Goal: Task Accomplishment & Management: Complete application form

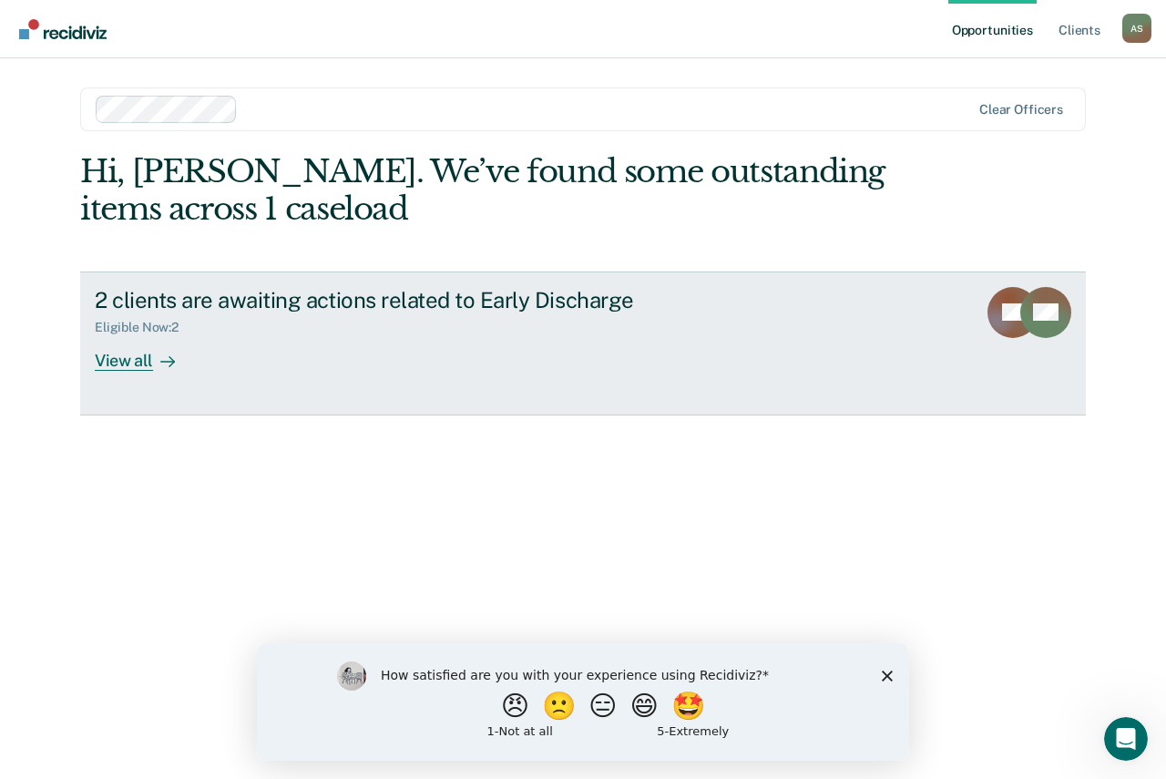
click at [132, 355] on div "View all" at bounding box center [146, 353] width 102 height 36
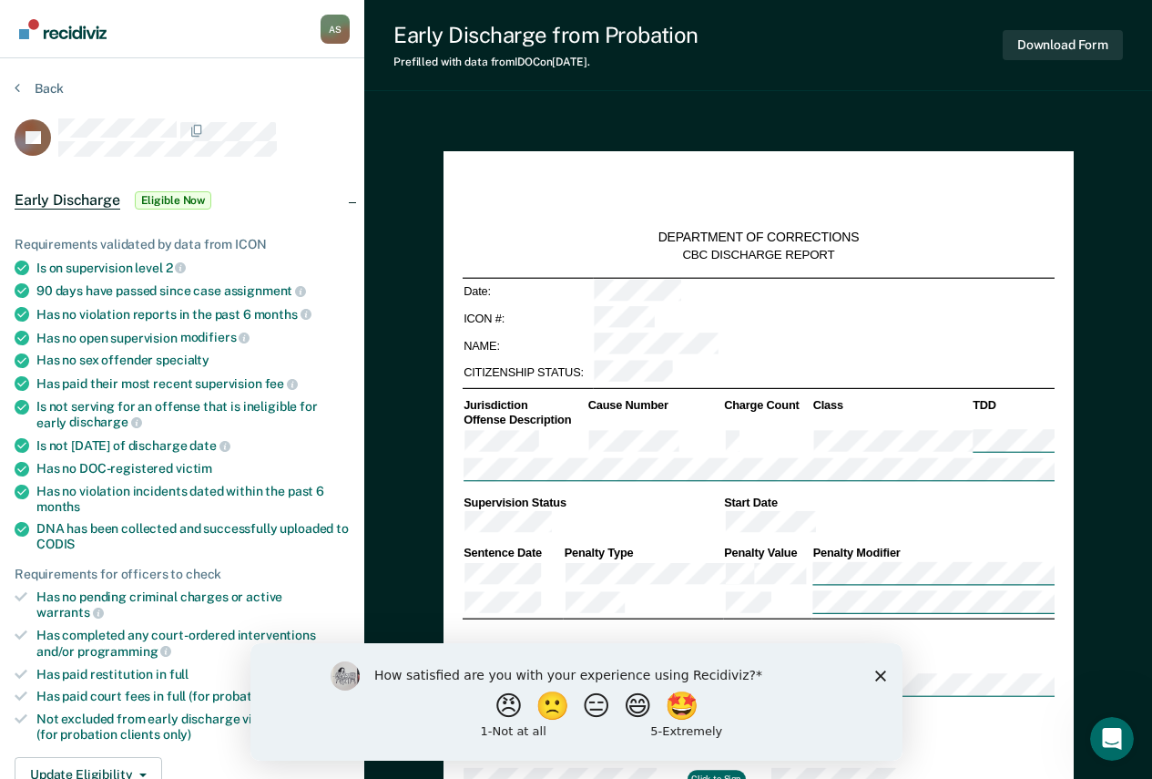
click at [874, 675] on icon "Close survey" at bounding box center [879, 675] width 11 height 11
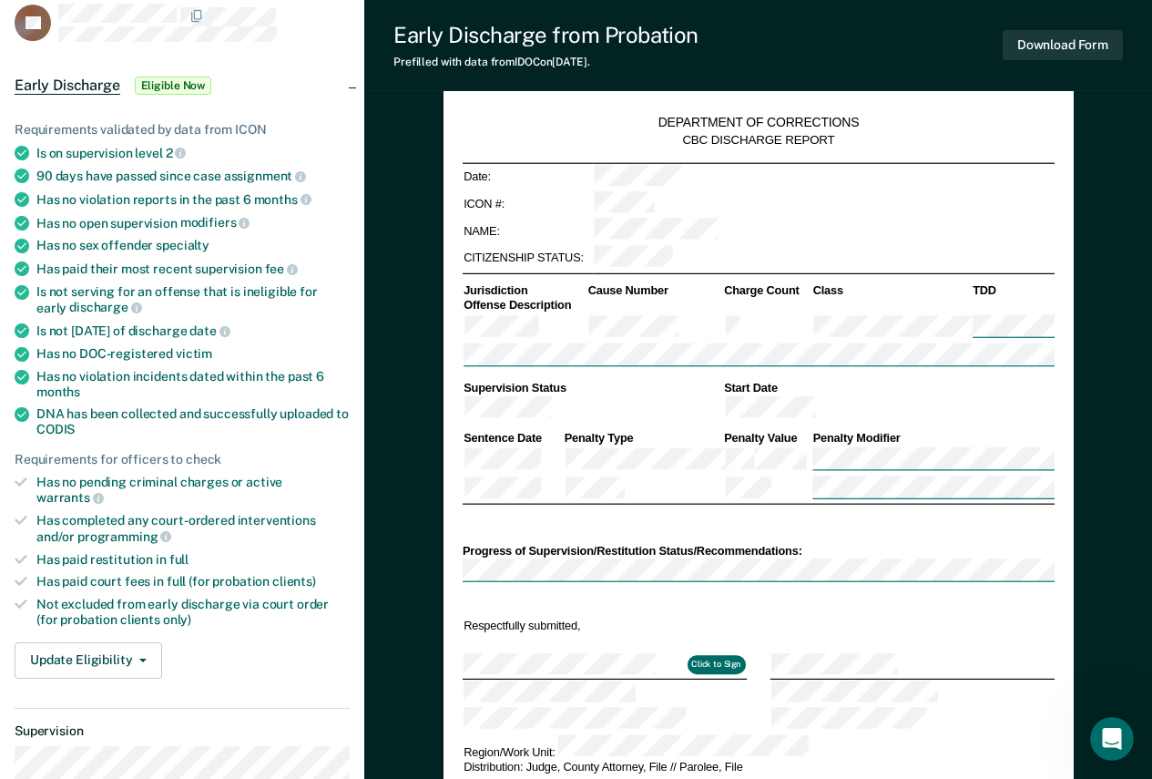
scroll to position [182, 0]
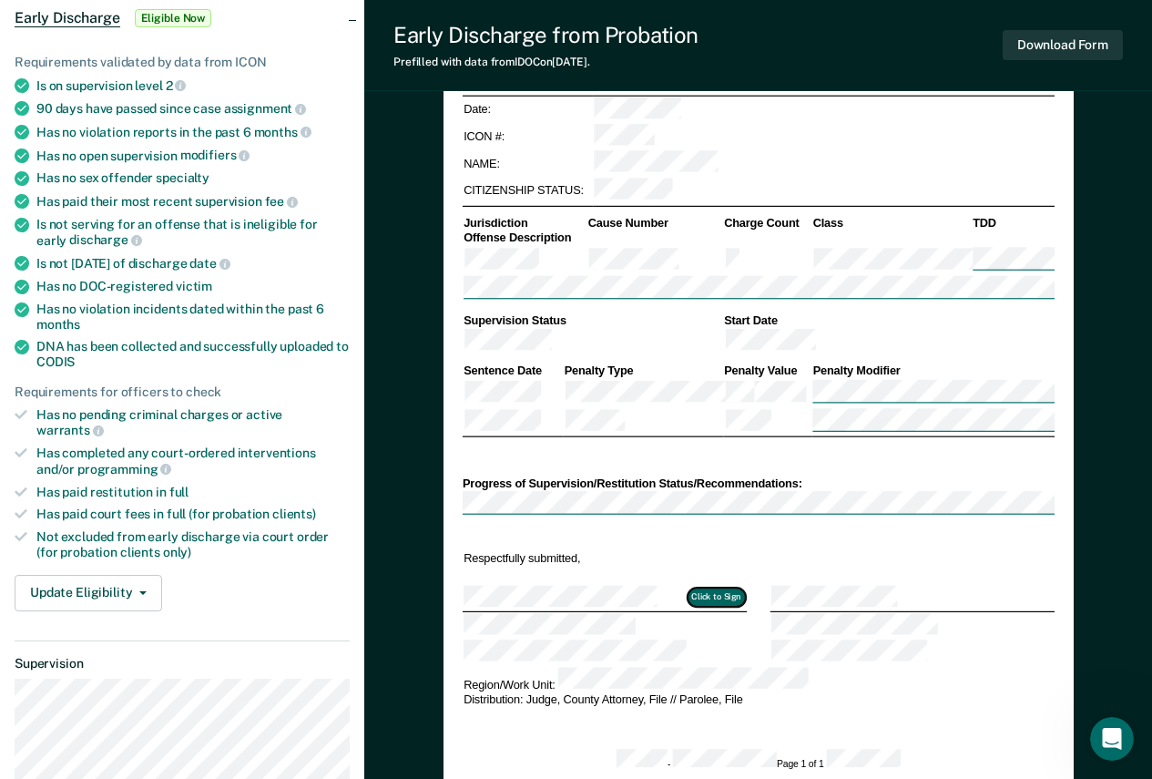
click at [717, 588] on button "Click to Sign" at bounding box center [716, 597] width 58 height 18
click at [711, 588] on button "Click to Sign" at bounding box center [716, 597] width 58 height 18
click at [646, 586] on div "Click to Sign" at bounding box center [605, 598] width 282 height 25
click at [716, 588] on button "Click to Sign" at bounding box center [716, 597] width 58 height 18
type textarea "x"
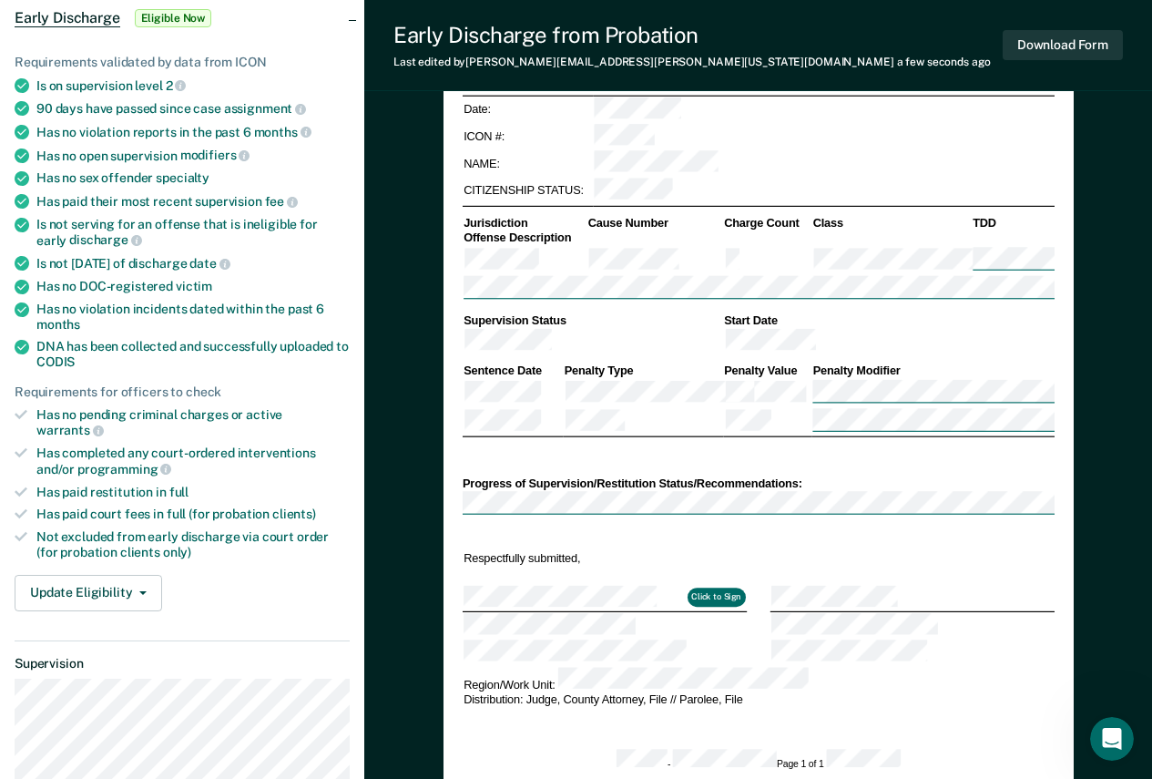
click at [636, 586] on div "Click to Sign" at bounding box center [605, 598] width 282 height 25
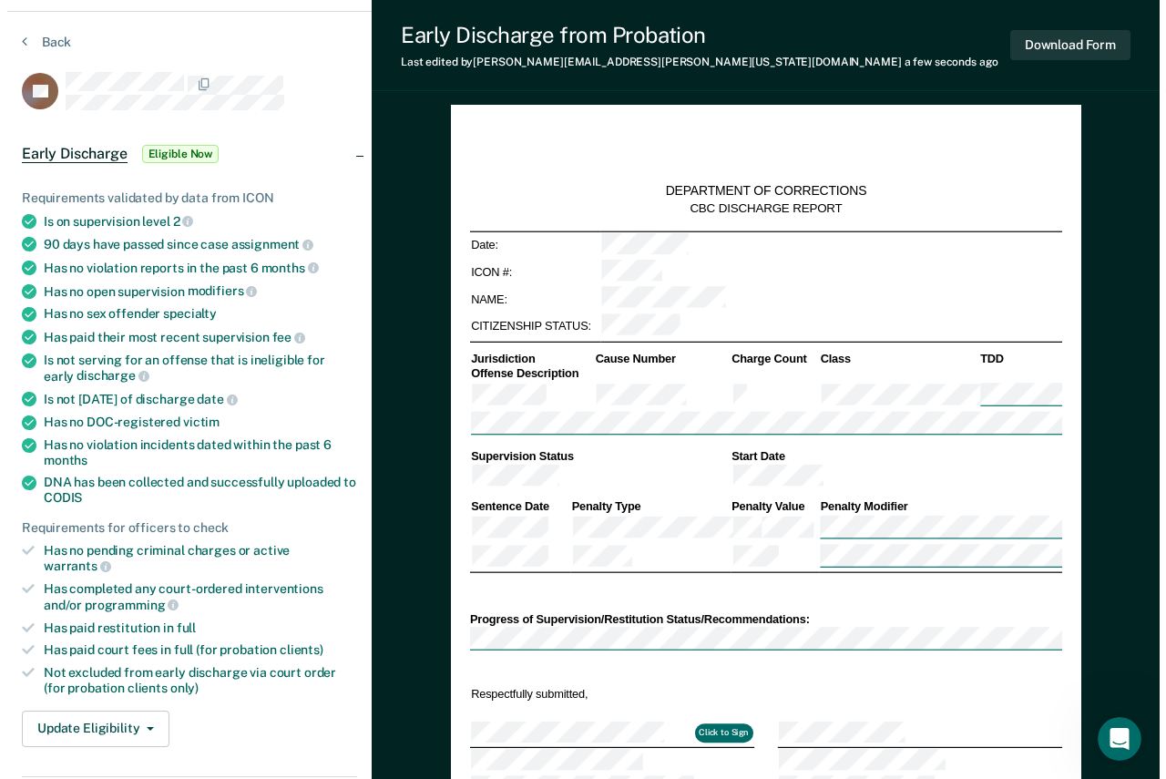
scroll to position [0, 0]
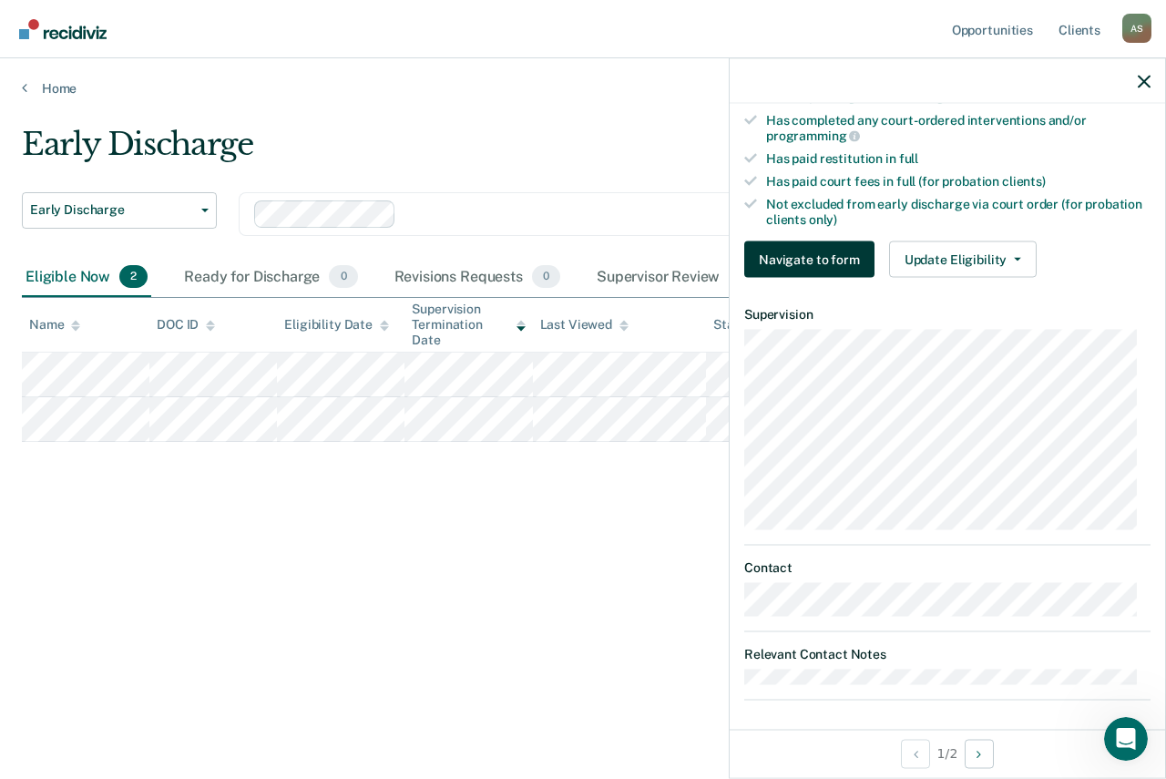
scroll to position [483, 0]
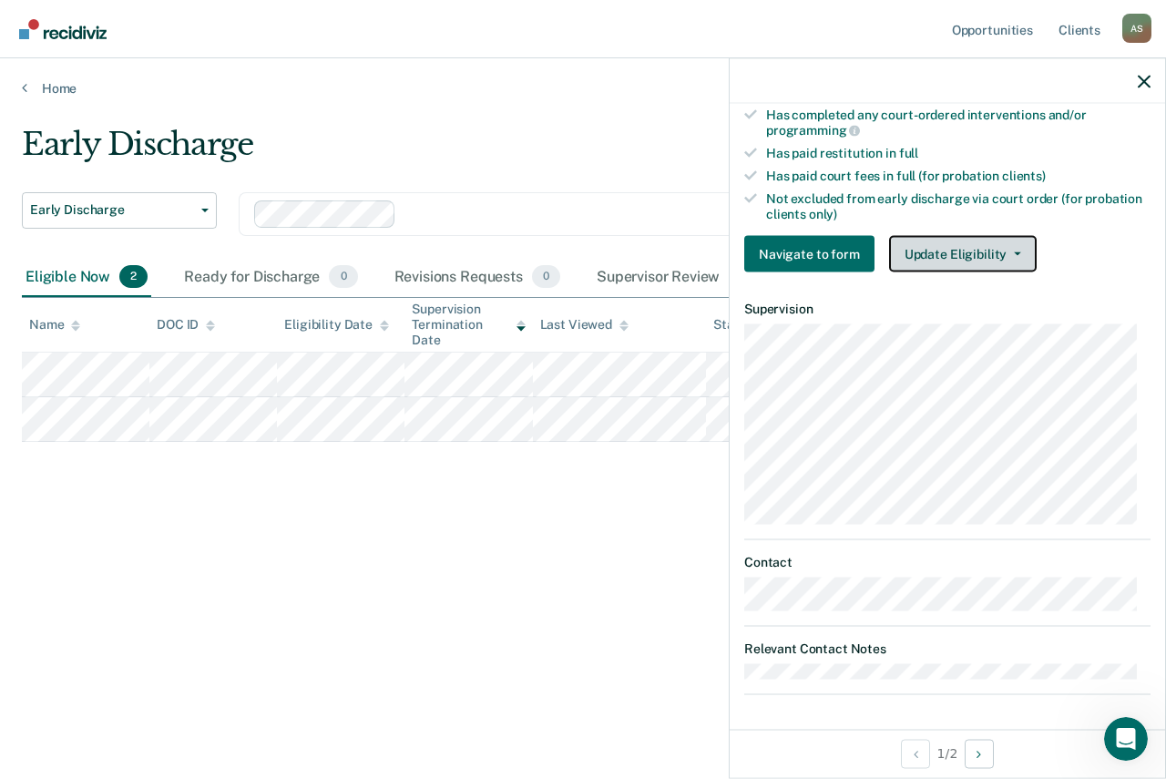
click at [964, 249] on button "Update Eligibility" at bounding box center [963, 254] width 148 height 36
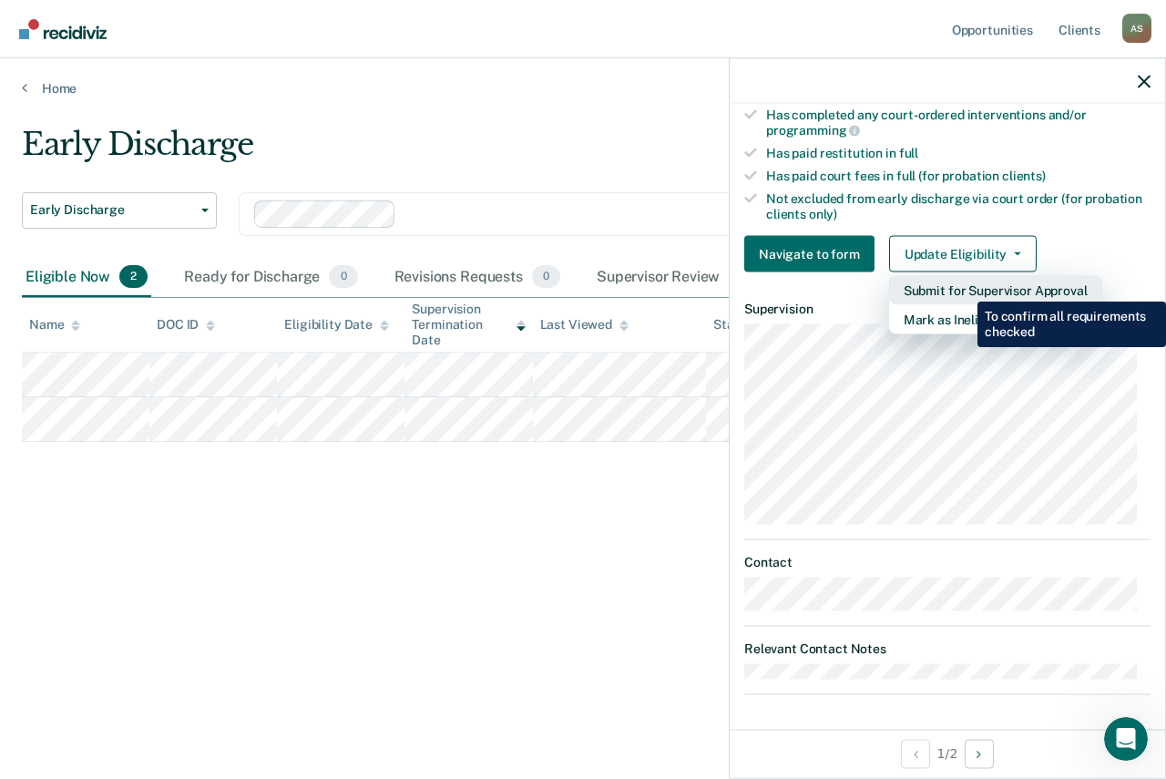
click at [964, 288] on button "Submit for Supervisor Approval" at bounding box center [995, 290] width 213 height 29
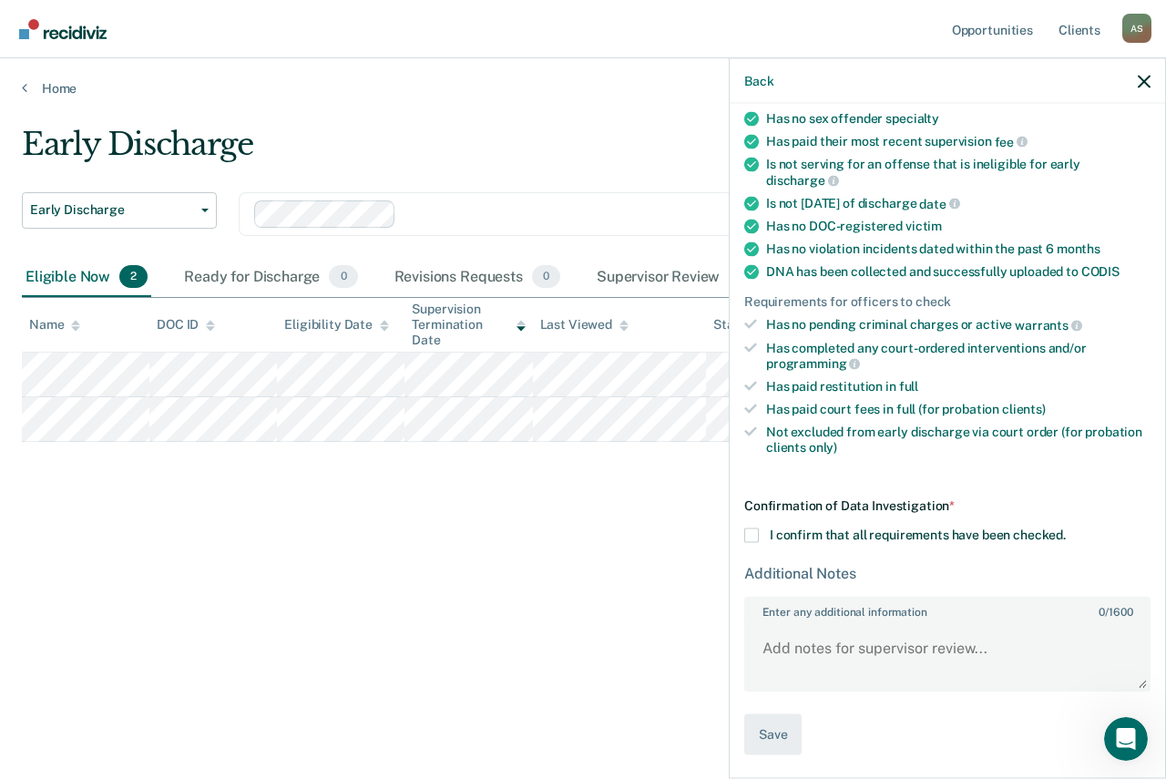
click at [757, 536] on span at bounding box center [751, 535] width 15 height 15
click at [1066, 528] on input "I confirm that all requirements have been checked." at bounding box center [1066, 528] width 0 height 0
click at [771, 733] on button "Save" at bounding box center [772, 734] width 57 height 41
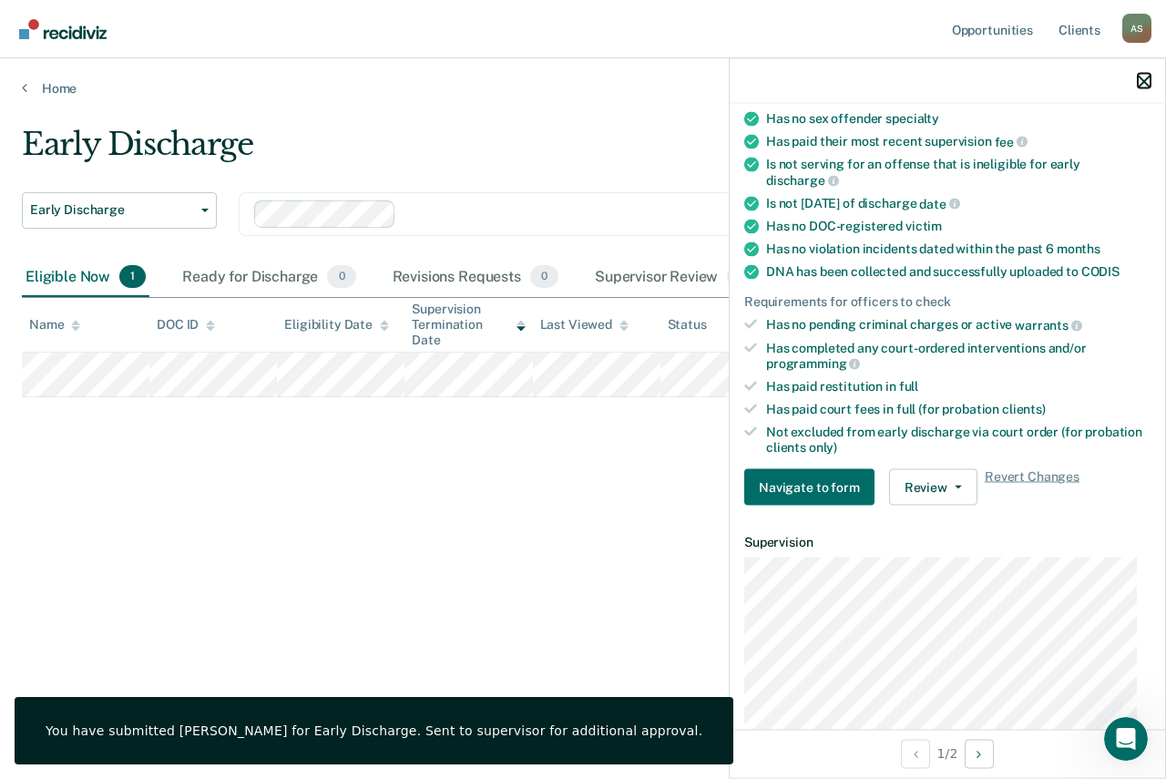
click at [1142, 77] on icon "button" at bounding box center [1144, 81] width 13 height 13
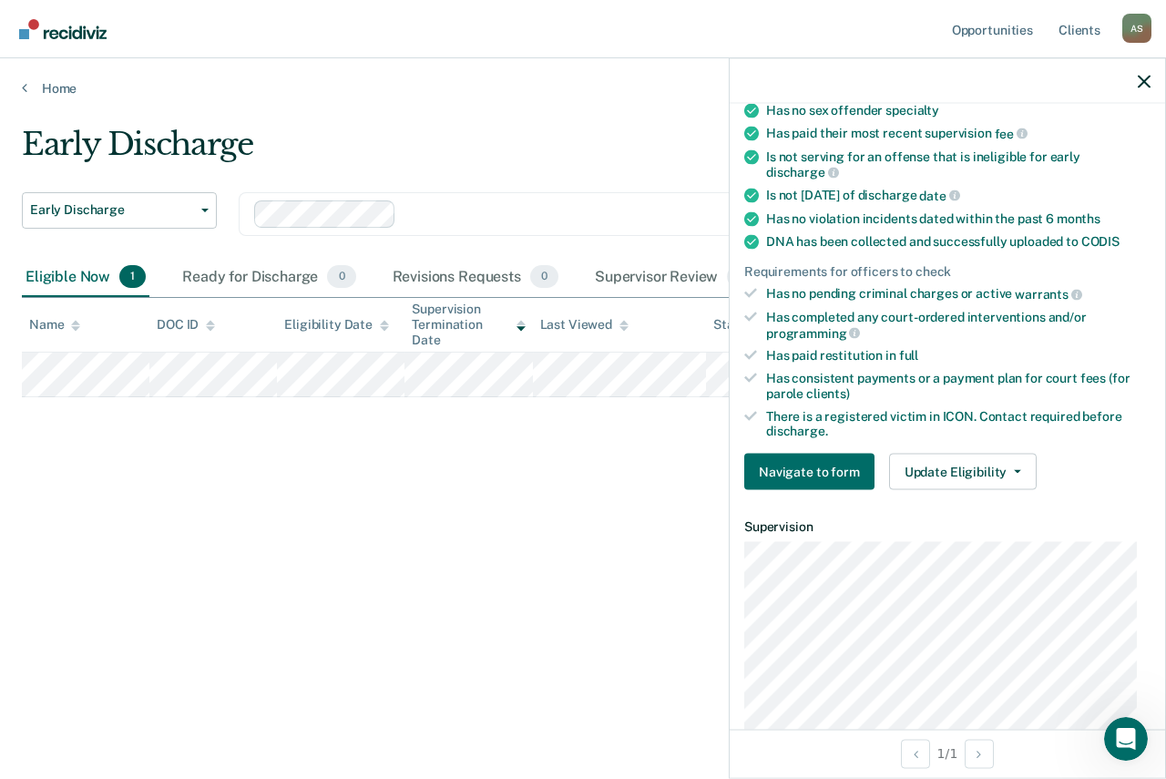
scroll to position [455, 0]
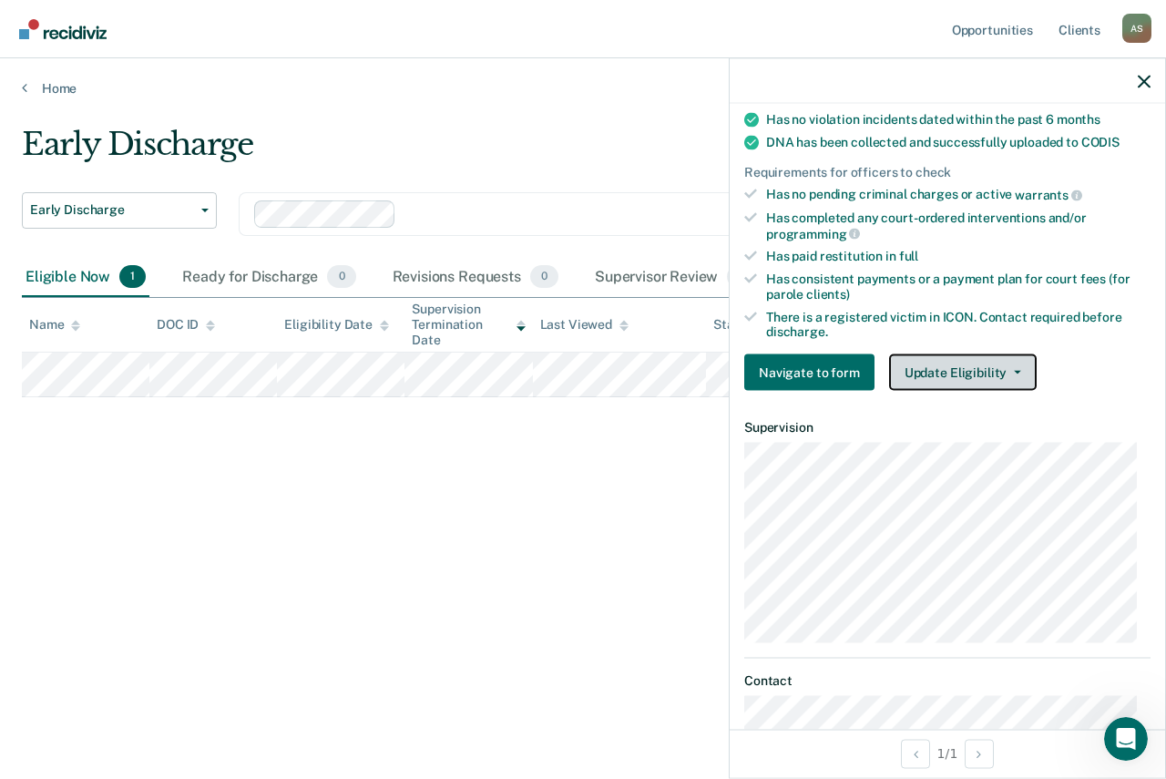
click at [947, 369] on button "Update Eligibility" at bounding box center [963, 372] width 148 height 36
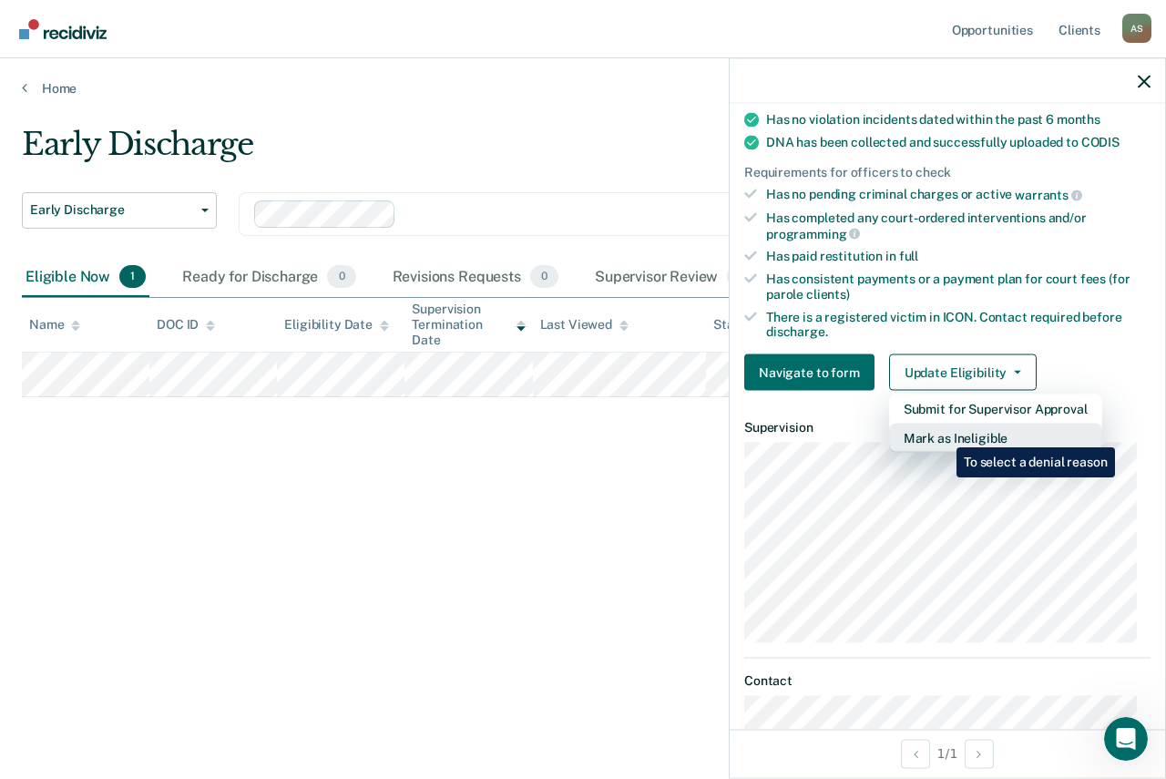
click at [943, 434] on button "Mark as Ineligible" at bounding box center [995, 438] width 213 height 29
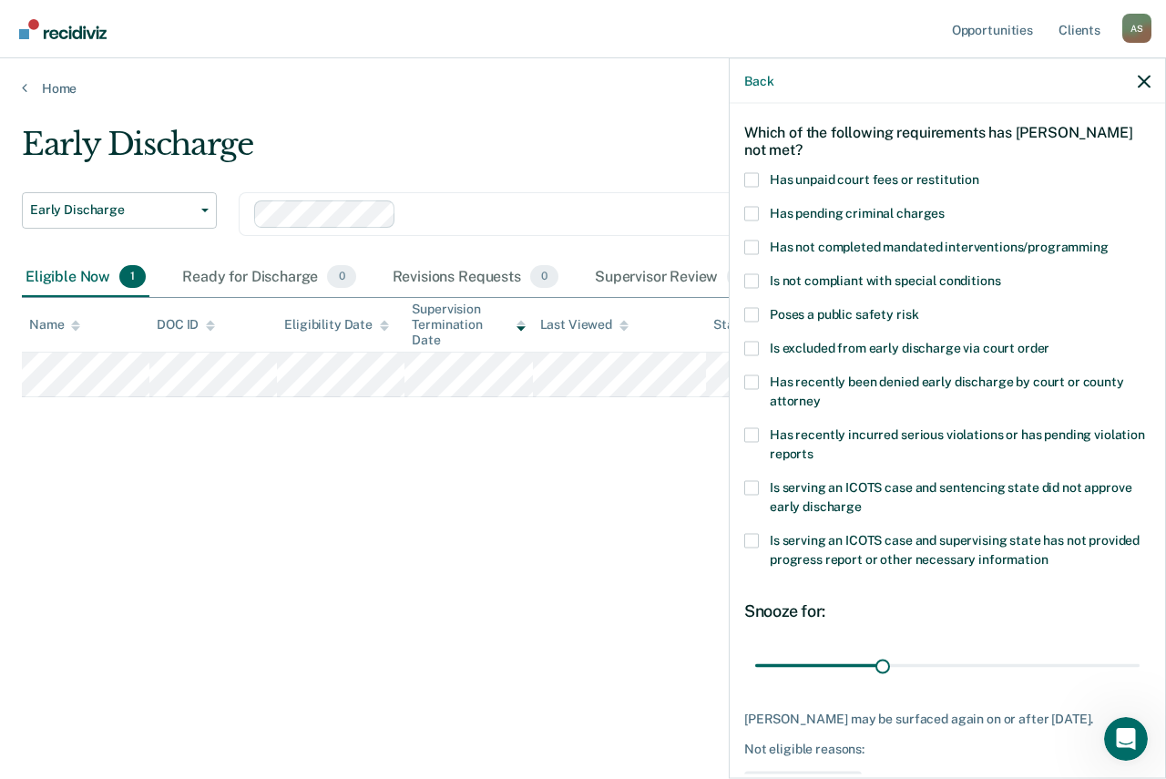
scroll to position [0, 0]
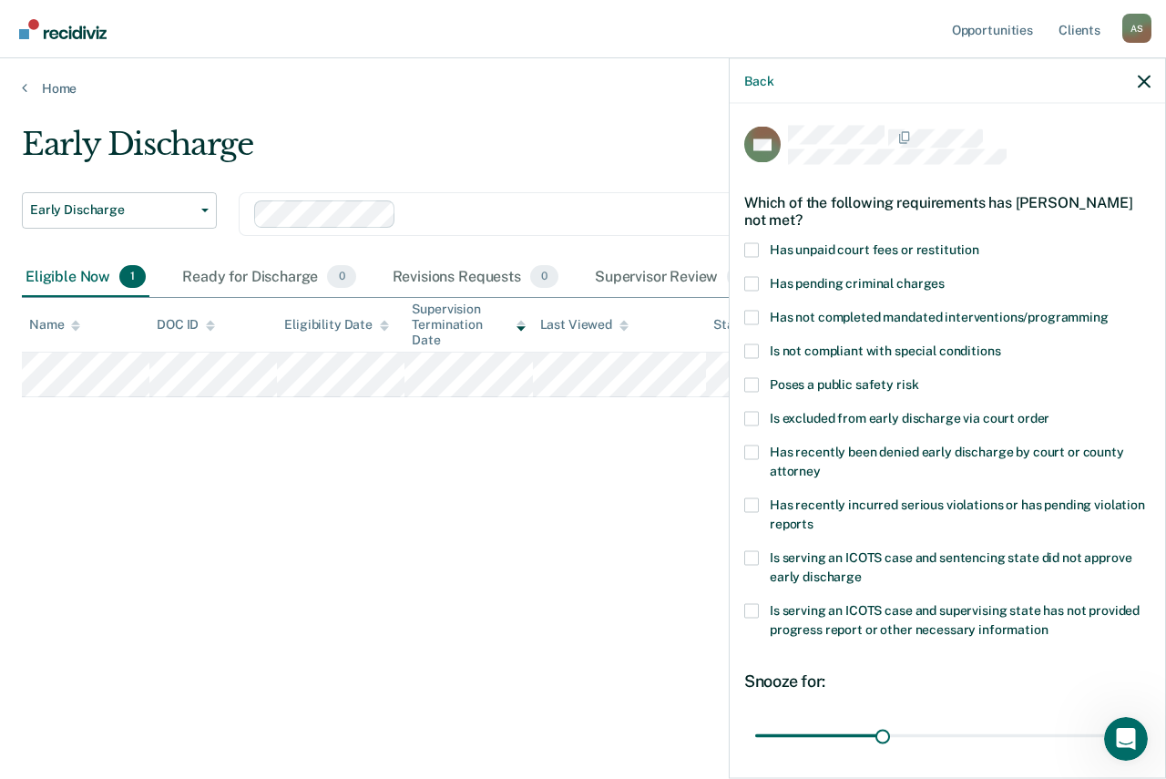
click at [749, 383] on span at bounding box center [751, 384] width 15 height 15
click at [918, 377] on input "Poses a public safety risk" at bounding box center [918, 377] width 0 height 0
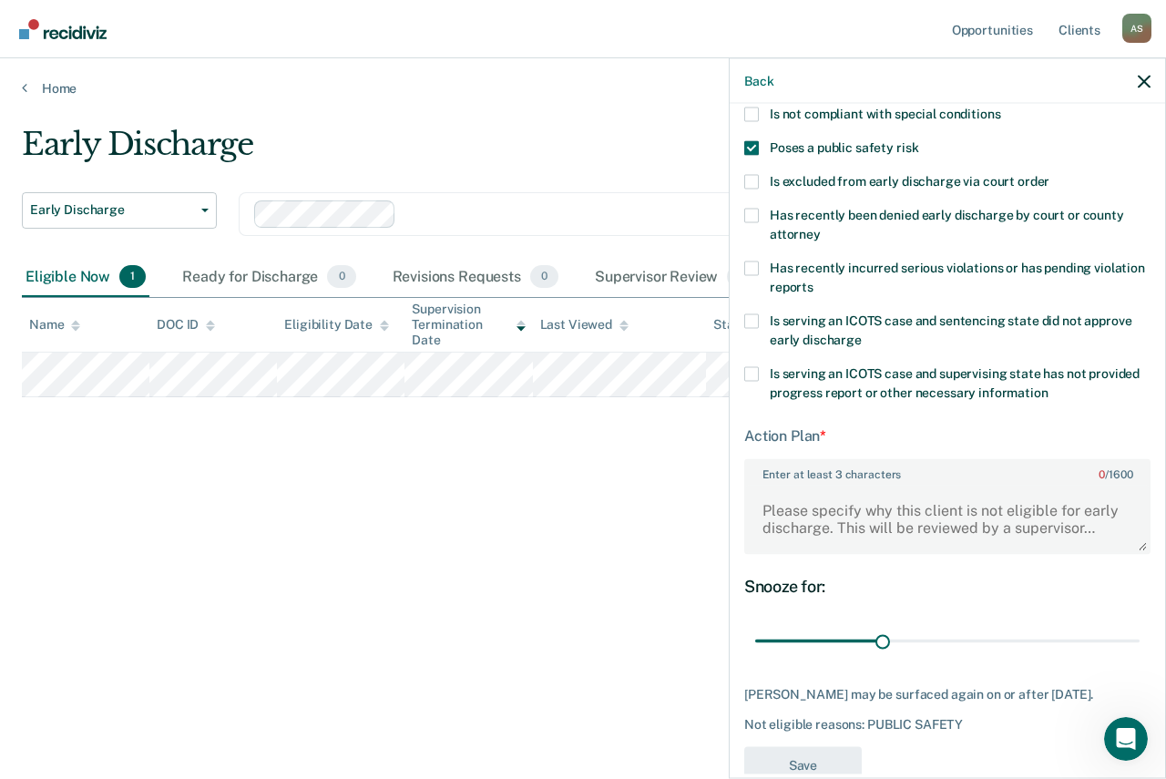
scroll to position [273, 0]
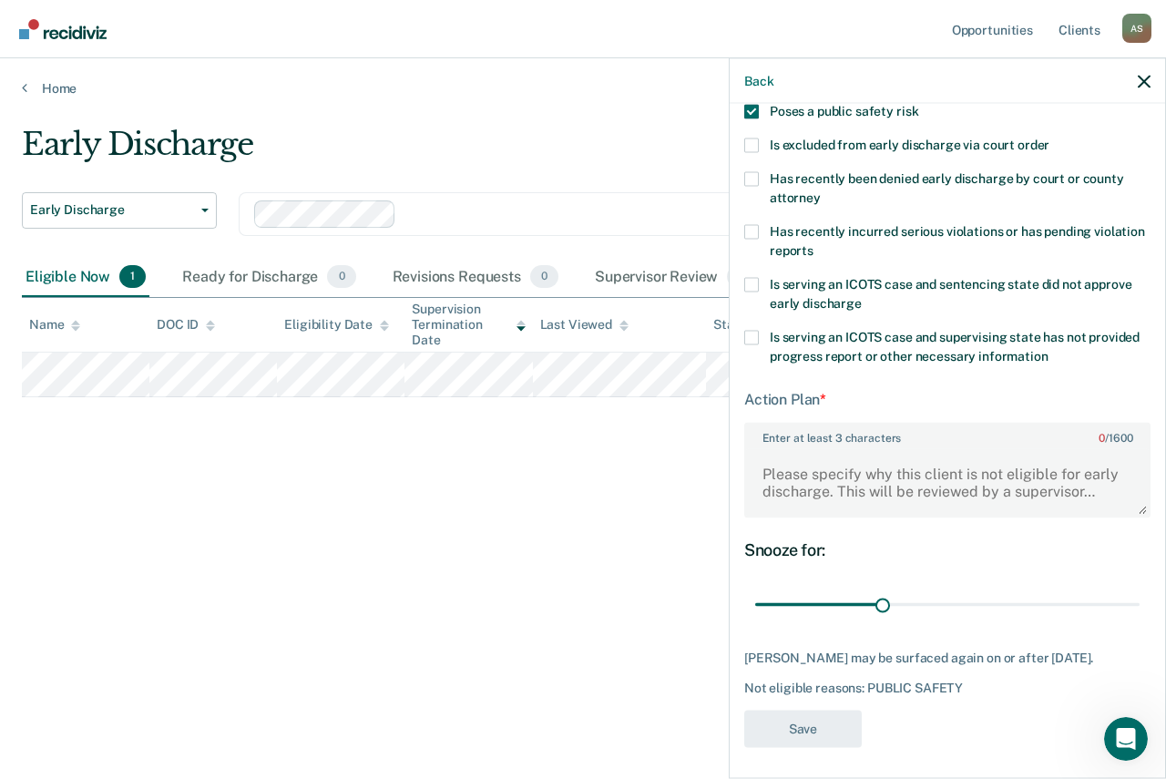
click at [792, 434] on label "Enter at least 3 characters 0 / 1600" at bounding box center [947, 434] width 403 height 20
click at [792, 448] on textarea "Enter at least 3 characters 0 / 1600" at bounding box center [947, 481] width 403 height 67
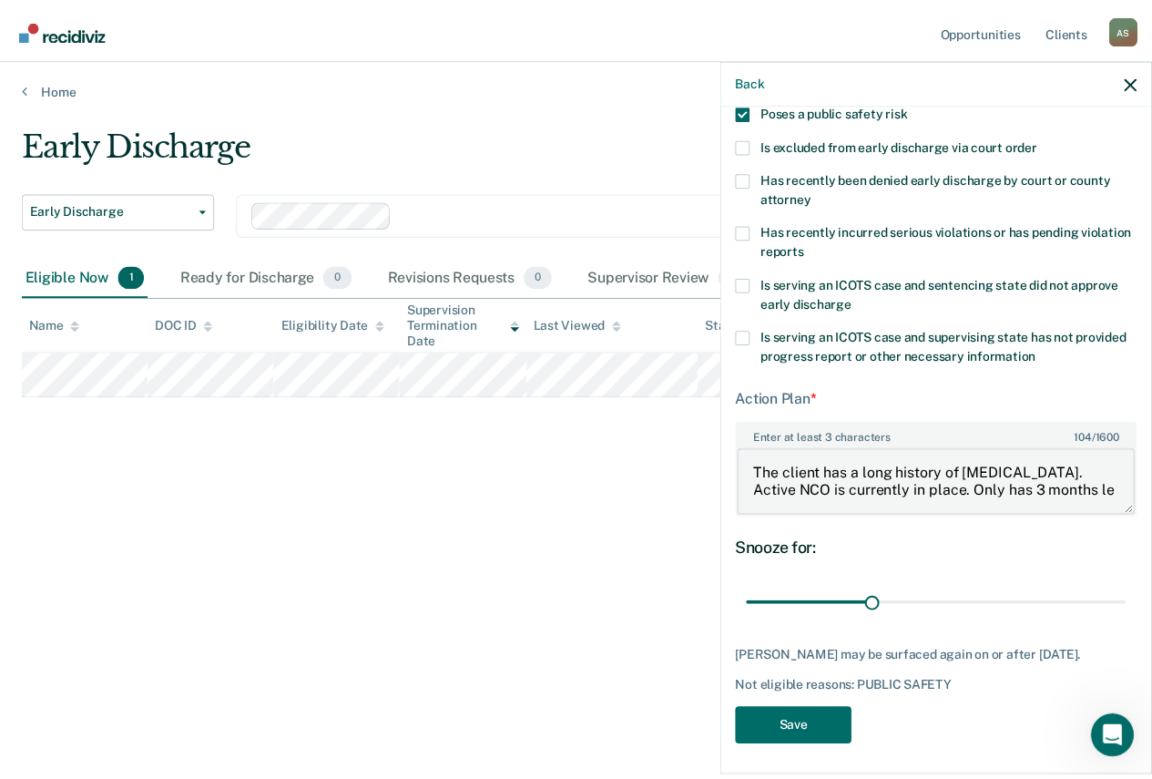
scroll to position [4, 0]
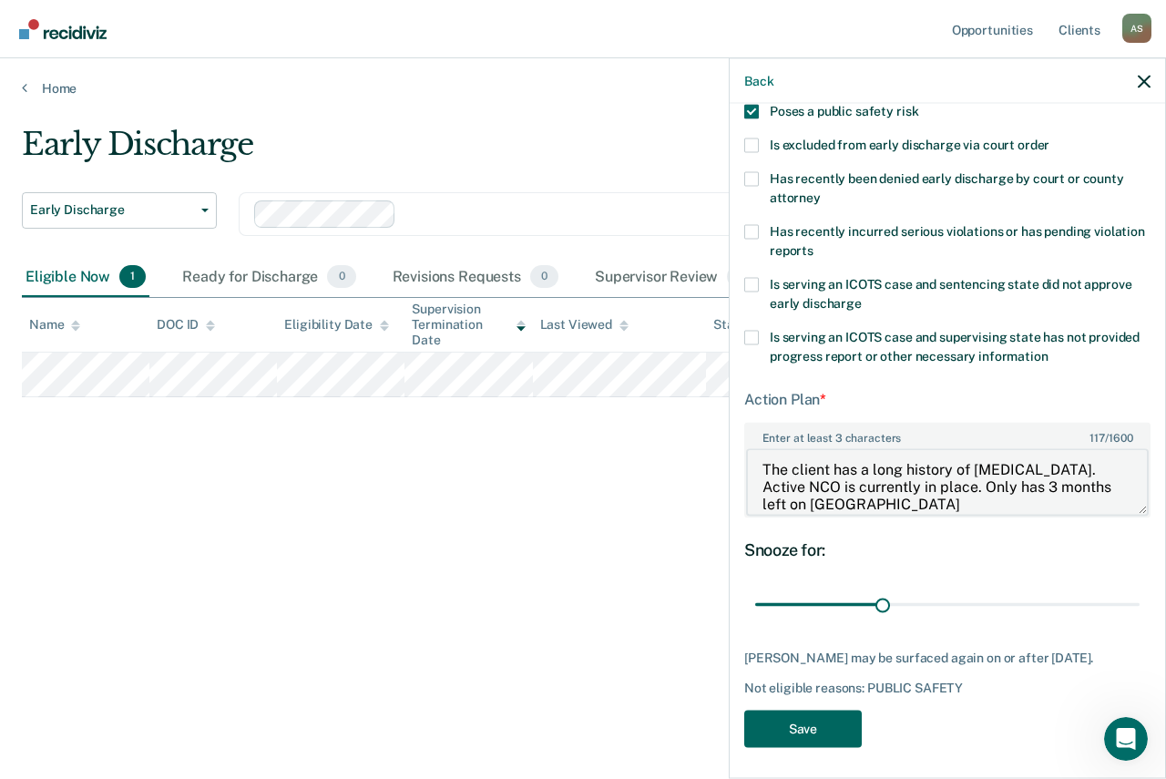
type textarea "The client has a long history of [MEDICAL_DATA]. Active NCO is currently in pla…"
click at [812, 730] on button "Save" at bounding box center [803, 728] width 118 height 37
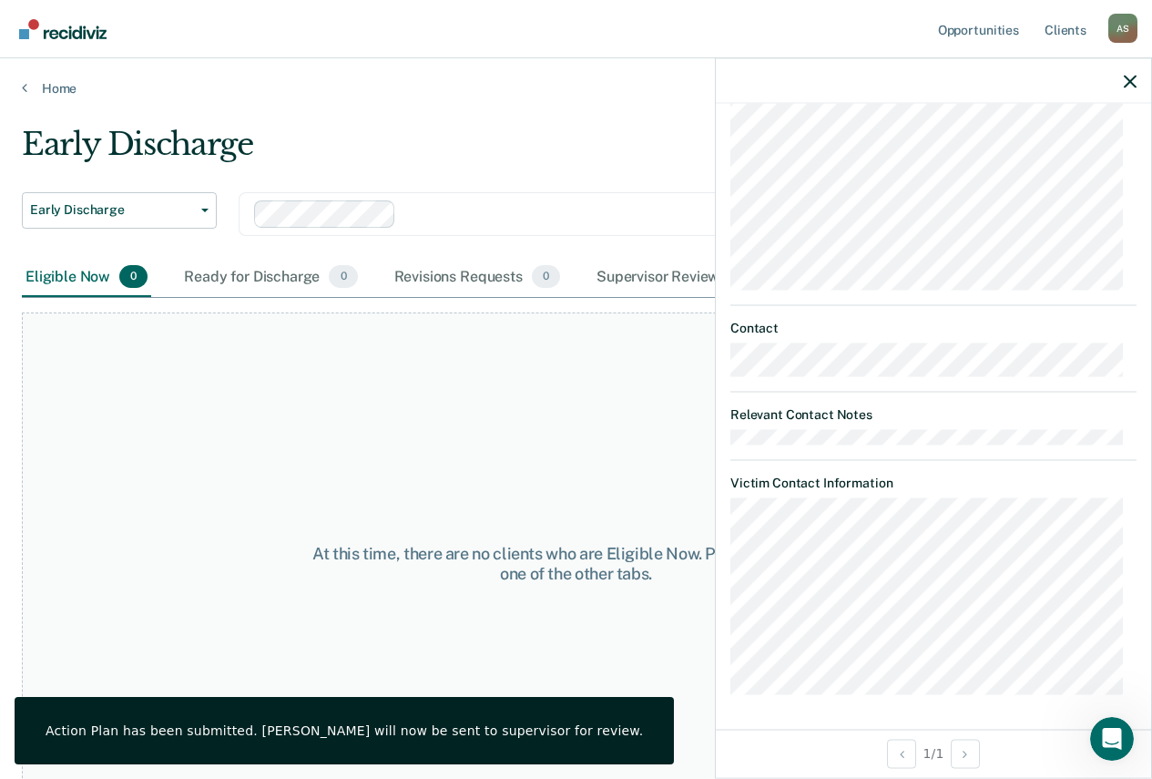
scroll to position [36, 0]
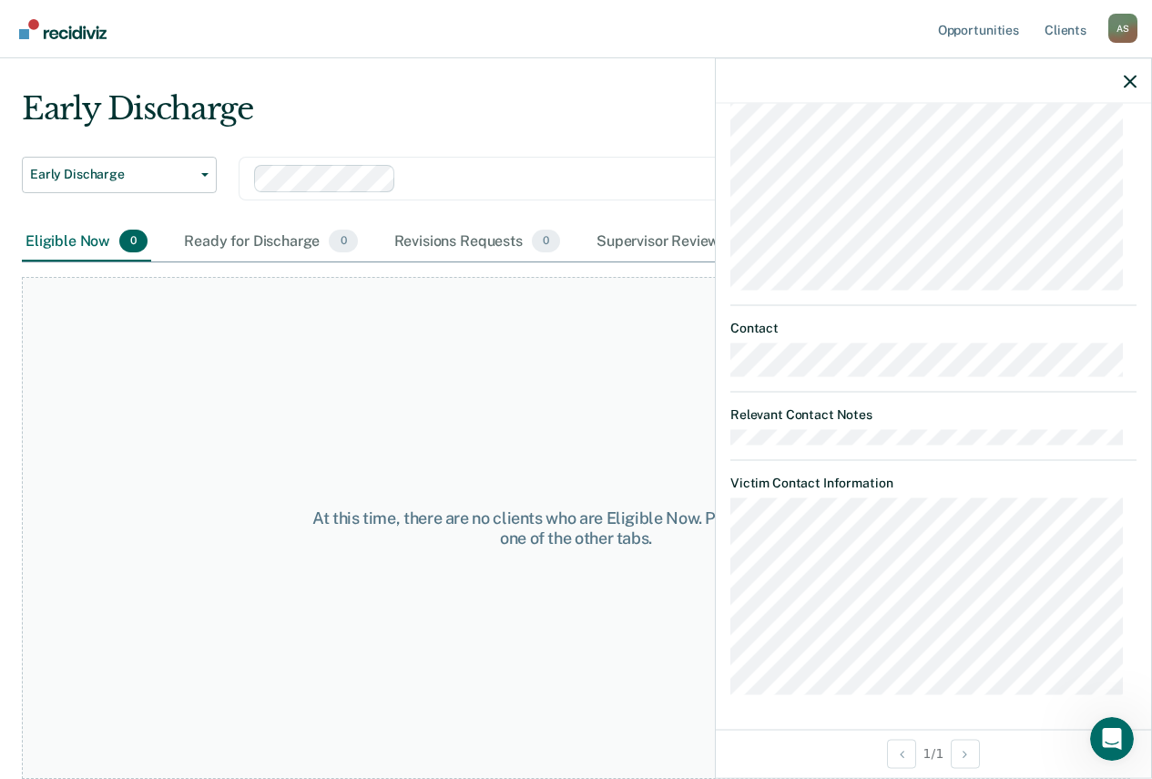
click at [569, 618] on div "At this time, there are no clients who are Eligible Now. Please navigate to one…" at bounding box center [576, 528] width 1109 height 502
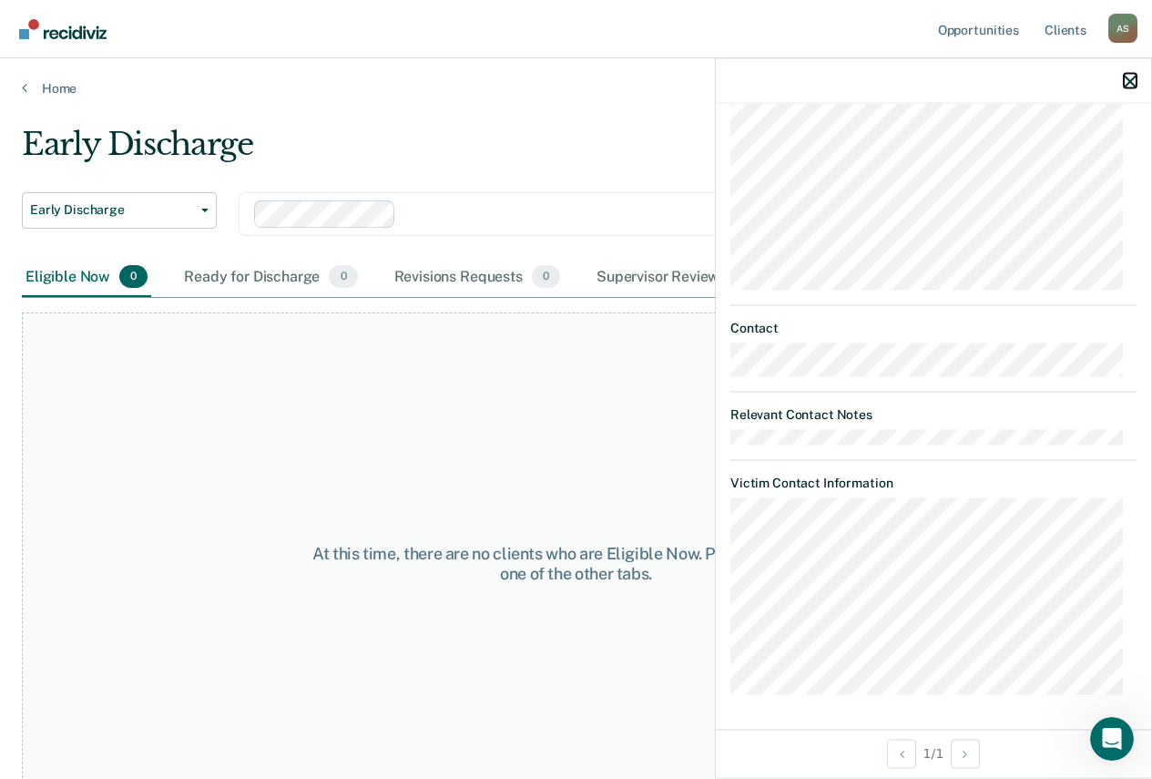
click at [1128, 84] on icon "button" at bounding box center [1130, 81] width 13 height 13
